Goal: Information Seeking & Learning: Compare options

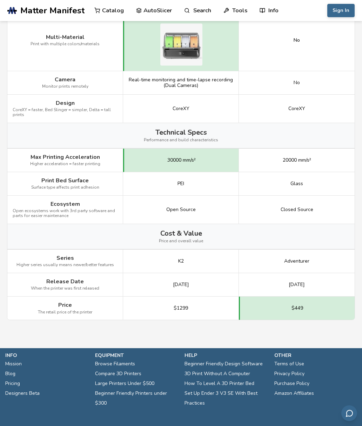
scroll to position [789, 0]
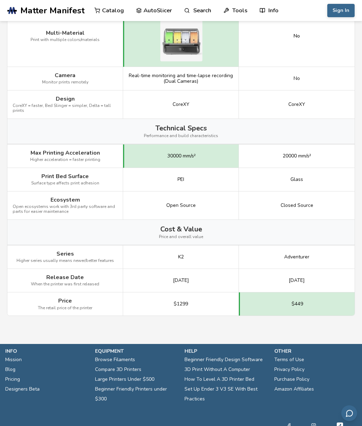
click at [140, 365] on link "Compare 3D Printers" at bounding box center [118, 370] width 46 height 10
select select "**********"
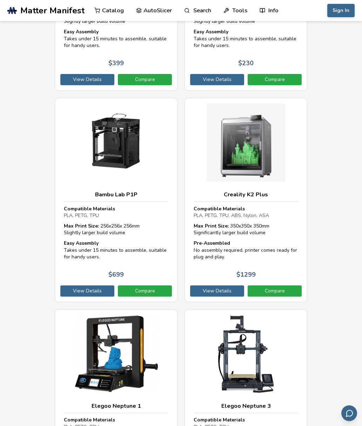
scroll to position [4346, 0]
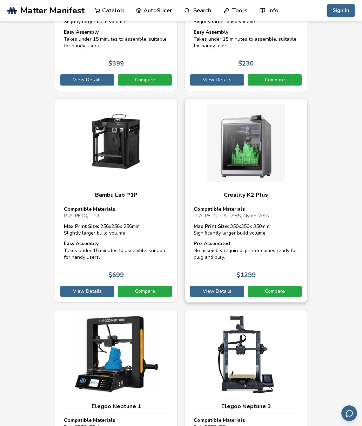
click at [279, 286] on link "Compare" at bounding box center [275, 291] width 54 height 11
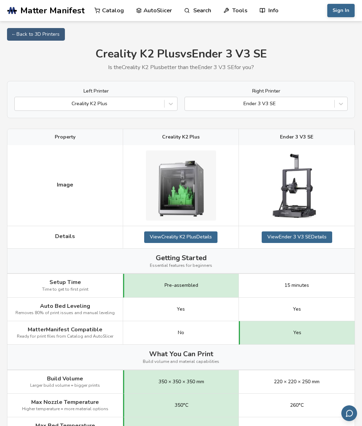
click at [345, 111] on div "Left Printer Creality K2 Plus Right Printer Ender 3 V3 SE" at bounding box center [181, 99] width 348 height 37
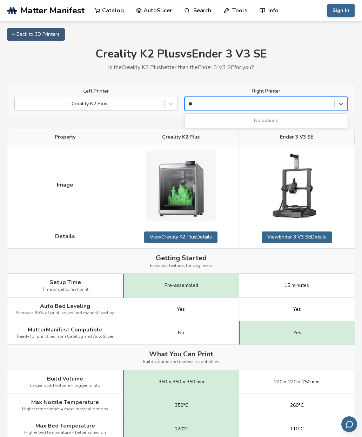
type input "*"
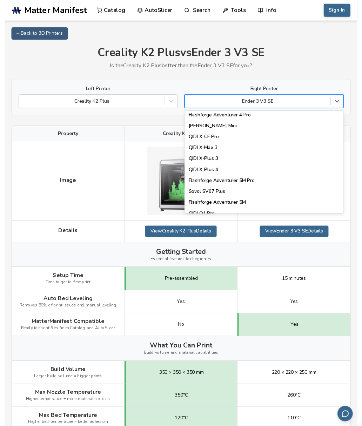
scroll to position [770, 0]
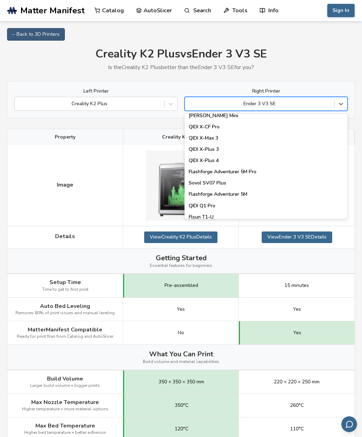
click at [211, 137] on div "QIDI X-Max 3" at bounding box center [265, 138] width 163 height 11
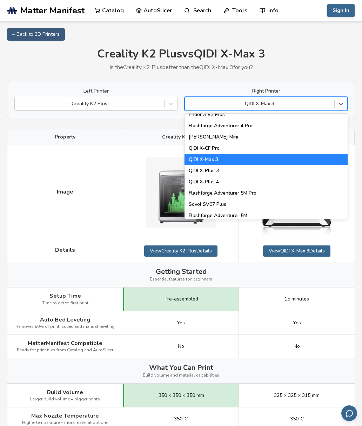
scroll to position [750, 0]
click at [265, 193] on div "Flashforge Adventurer 5M Pro" at bounding box center [265, 192] width 163 height 11
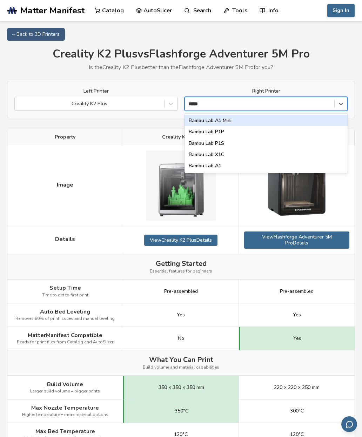
click at [229, 158] on div "Bambu Lab X1C" at bounding box center [265, 154] width 163 height 11
type input "*****"
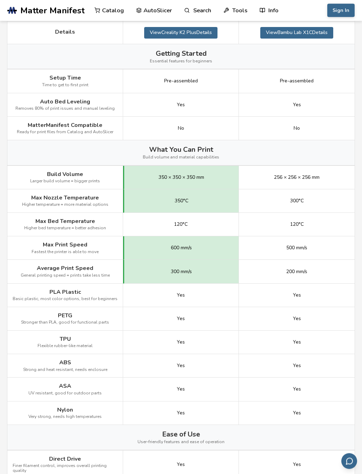
scroll to position [205, 0]
click at [230, 390] on div "Yes" at bounding box center [181, 388] width 116 height 23
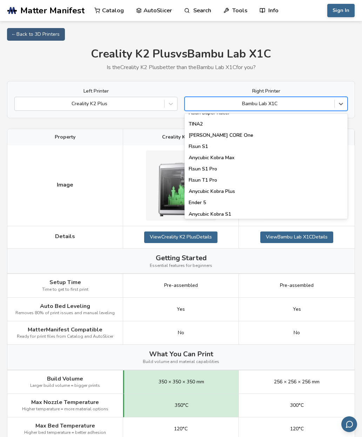
scroll to position [885, 0]
click at [343, 106] on icon at bounding box center [340, 103] width 7 height 7
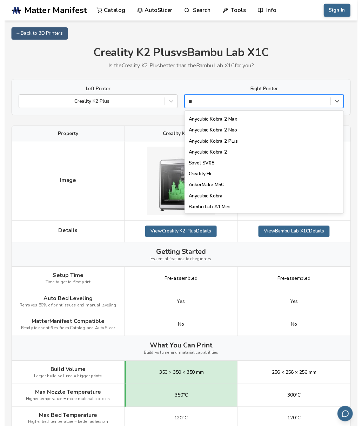
scroll to position [0, 0]
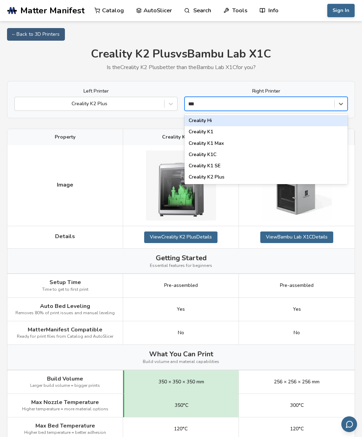
click at [239, 145] on div "Creality K1 Max" at bounding box center [265, 143] width 163 height 11
type input "***"
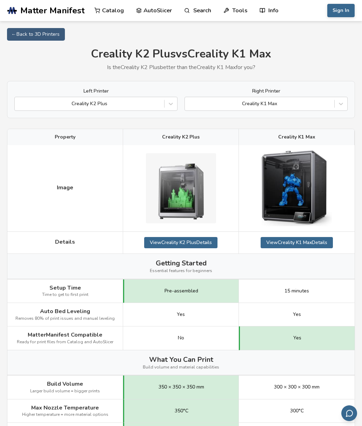
click at [67, 12] on span "Matter Manifest" at bounding box center [52, 11] width 64 height 10
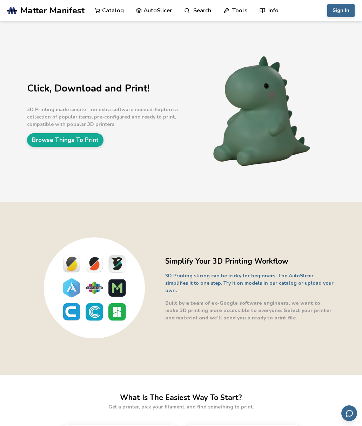
click at [346, 15] on button "Sign In" at bounding box center [340, 10] width 27 height 13
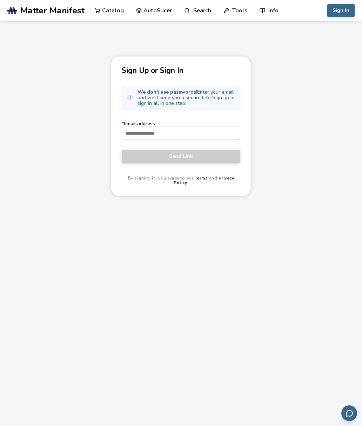
click at [213, 138] on input "* Email address" at bounding box center [181, 133] width 118 height 13
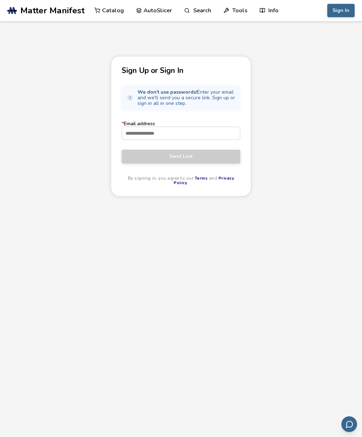
type input "**********"
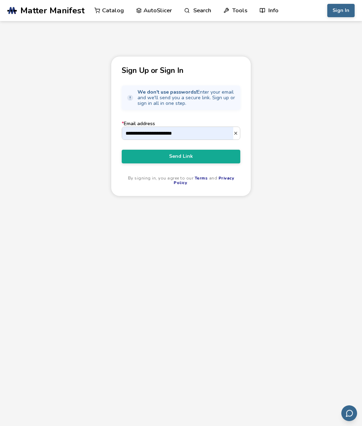
click at [201, 159] on span "Send Link" at bounding box center [181, 157] width 108 height 6
